Goal: Check status

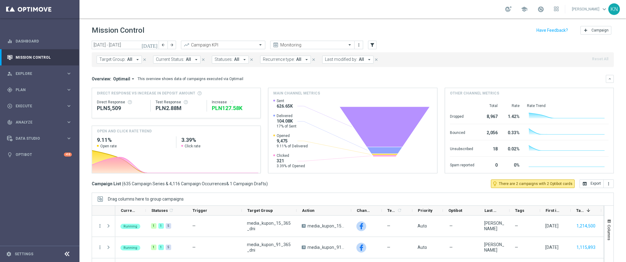
click at [129, 58] on span "All" at bounding box center [129, 59] width 5 height 5
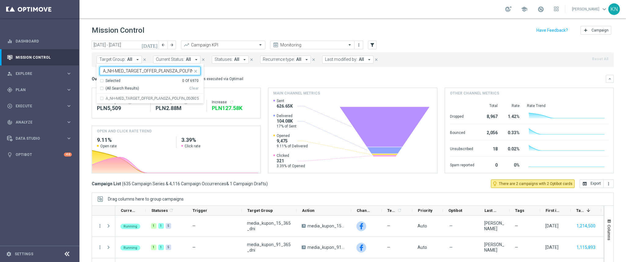
scroll to position [0, 16]
click at [101, 97] on div "A_NH-MED_TARGET_OFFER_PLANSZA_POLFIN_050925" at bounding box center [150, 99] width 101 height 10
type input "A_NH-MED_TARGET_OFFER_PLANSZA_POLFIN_050925"
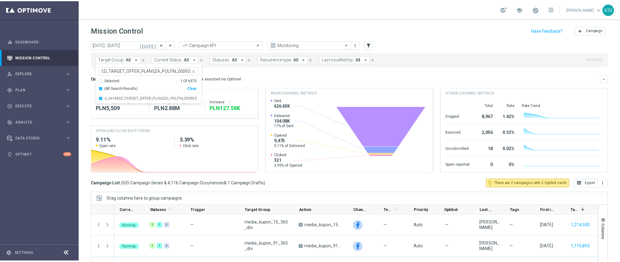
scroll to position [0, 0]
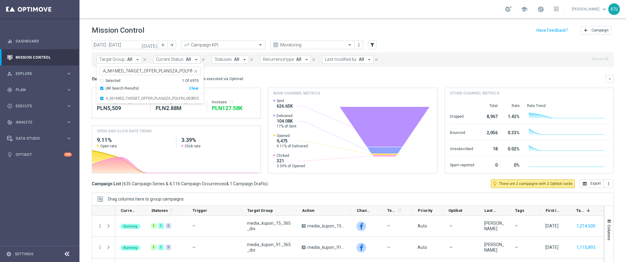
click at [242, 69] on mini-dashboard "Overview: Optimail arrow_drop_down This overview shows data of campaigns execut…" at bounding box center [353, 123] width 522 height 112
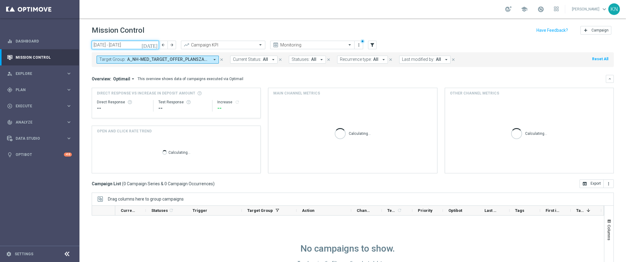
click at [134, 43] on input "[DATE] - [DATE]" at bounding box center [125, 45] width 67 height 9
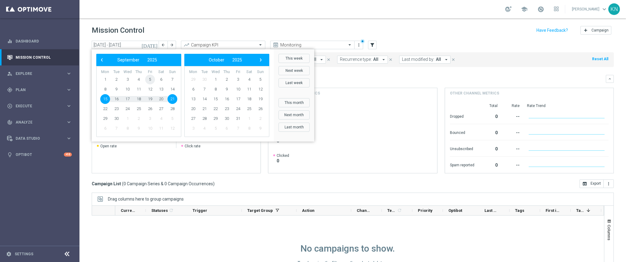
click at [149, 79] on span "5" at bounding box center [150, 80] width 10 height 10
click at [116, 90] on span "9" at bounding box center [117, 89] width 10 height 10
type input "[DATE] - [DATE]"
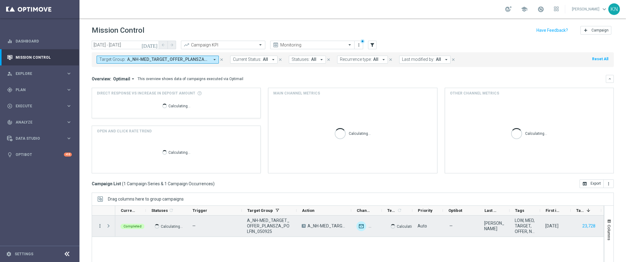
click at [99, 224] on icon "more_vert" at bounding box center [100, 226] width 6 height 6
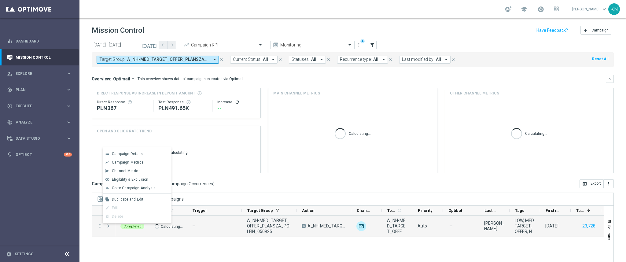
click at [139, 174] on div "send Channel Metrics" at bounding box center [137, 171] width 69 height 9
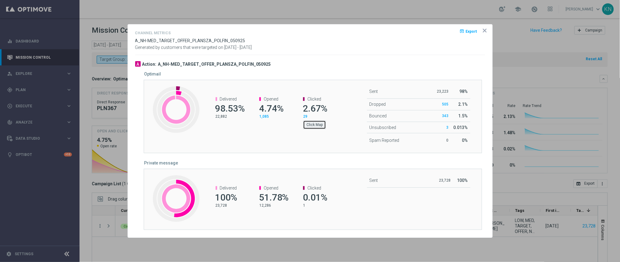
click at [311, 125] on button "Click Map" at bounding box center [314, 124] width 23 height 9
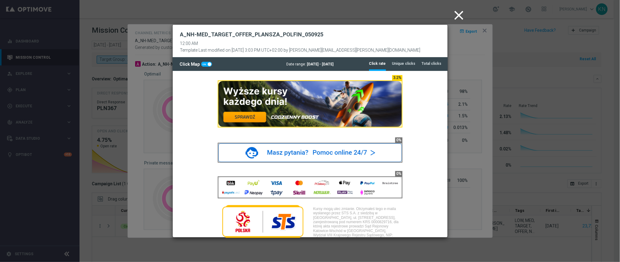
scroll to position [527, 0]
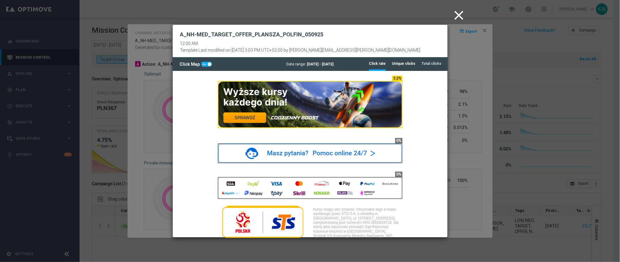
click at [405, 63] on tab-header "Unique clicks" at bounding box center [404, 63] width 24 height 5
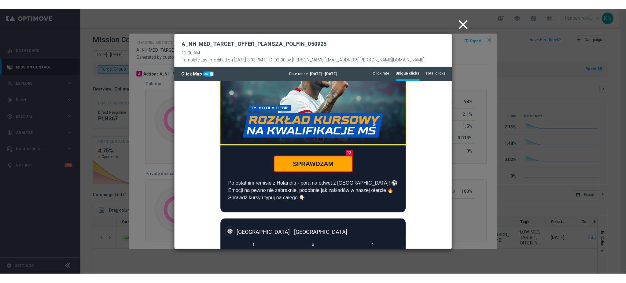
scroll to position [42, 0]
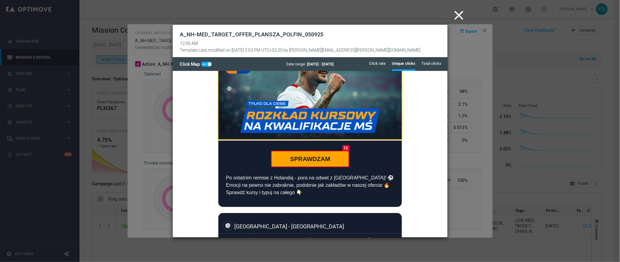
click at [459, 17] on icon "close" at bounding box center [458, 15] width 15 height 15
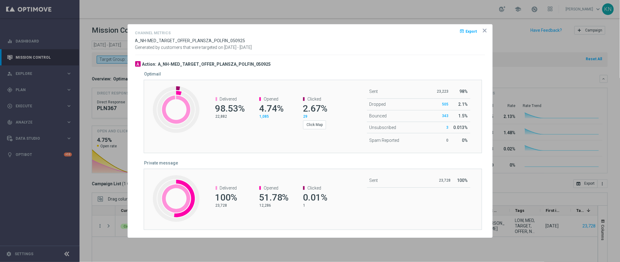
click at [482, 31] on icon "icon" at bounding box center [484, 31] width 6 height 6
